Goal: Information Seeking & Learning: Learn about a topic

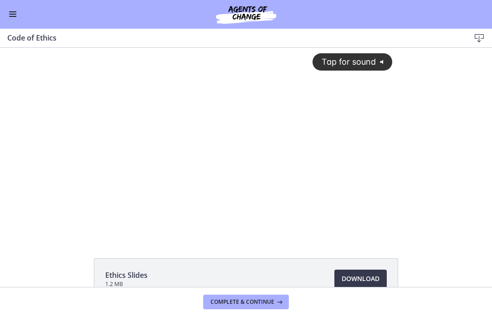
click at [17, 15] on button "Enable menu" at bounding box center [12, 14] width 11 height 11
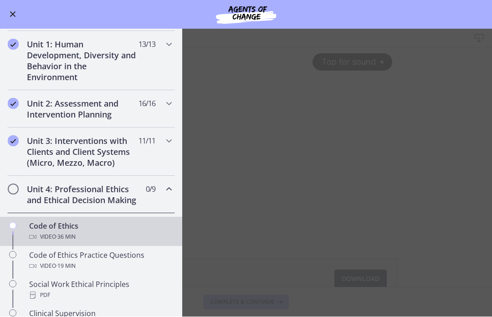
scroll to position [188, 0]
click at [116, 155] on h2 "Unit 3: Interventions with Clients and Client Systems (Micro, Mezzo, Macro)" at bounding box center [82, 151] width 111 height 33
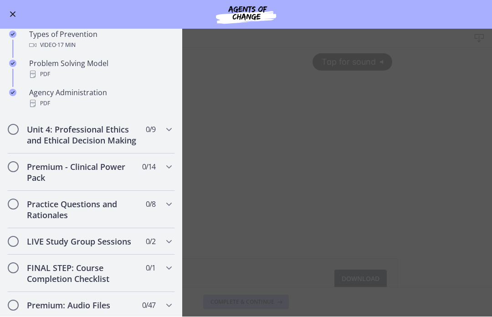
scroll to position [605, 0]
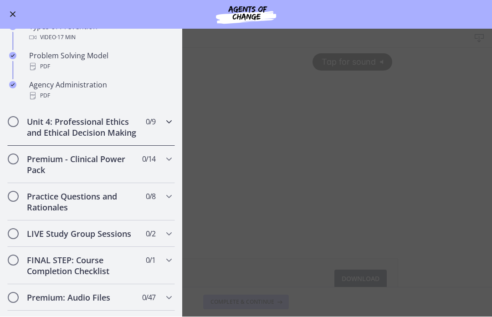
click at [108, 126] on h2 "Unit 4: Professional Ethics and Ethical Decision Making" at bounding box center [82, 128] width 111 height 22
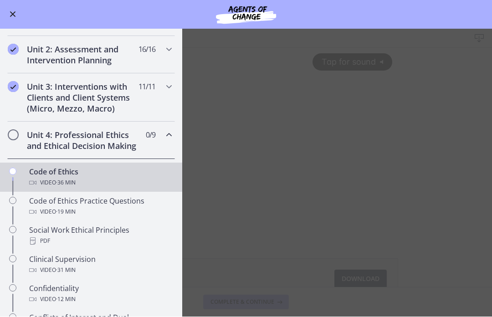
scroll to position [242, 0]
click at [112, 180] on div "Video · 36 min" at bounding box center [100, 183] width 142 height 11
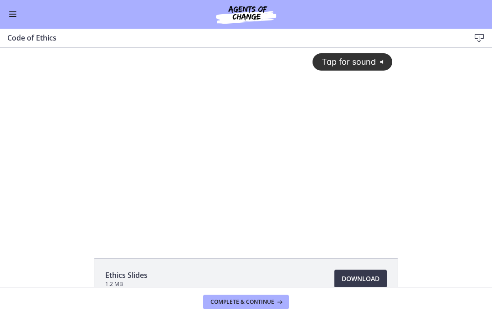
click at [354, 62] on span "Tap for sound" at bounding box center [345, 62] width 62 height 10
click at [275, 161] on div at bounding box center [246, 143] width 304 height 190
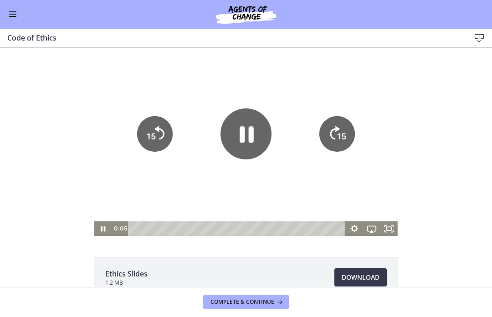
scroll to position [2, 0]
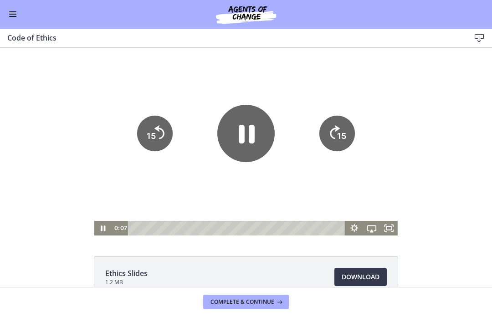
click at [247, 138] on icon "Pause" at bounding box center [245, 133] width 57 height 57
click at [247, 129] on icon "Play Video" at bounding box center [246, 133] width 51 height 51
click at [433, 125] on div "Tap for sound @keyframes VOLUME_SMALL_WAVE_FLASH { 0% { opacity: 0; } 33% { opa…" at bounding box center [246, 141] width 492 height 190
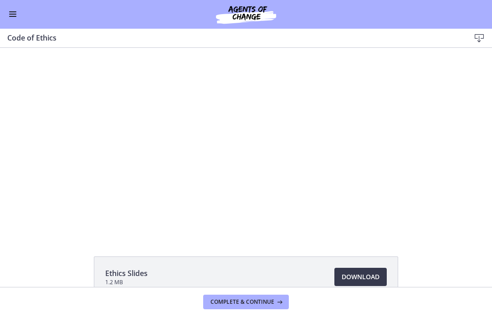
click at [267, 143] on div at bounding box center [246, 141] width 304 height 190
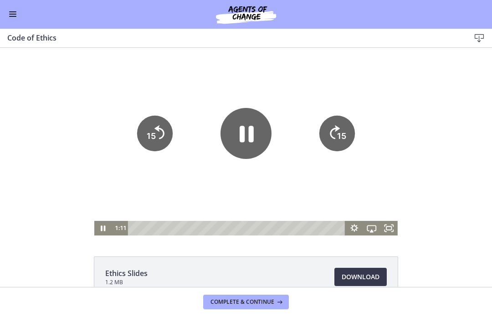
click at [255, 143] on icon "Pause" at bounding box center [246, 133] width 51 height 51
click at [252, 142] on icon "Play Video" at bounding box center [246, 133] width 51 height 51
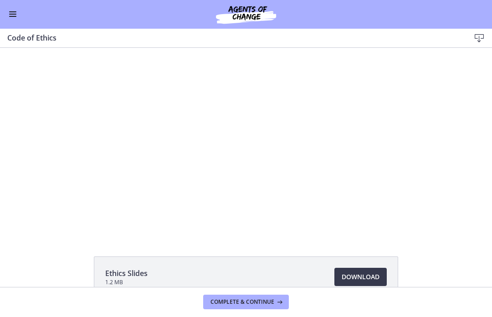
click at [238, 136] on div at bounding box center [246, 141] width 304 height 190
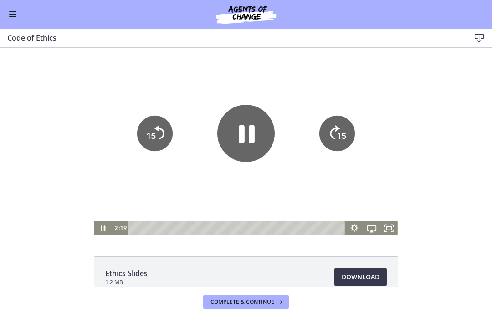
click at [239, 126] on icon "Pause" at bounding box center [245, 133] width 57 height 57
